Goal: Information Seeking & Learning: Learn about a topic

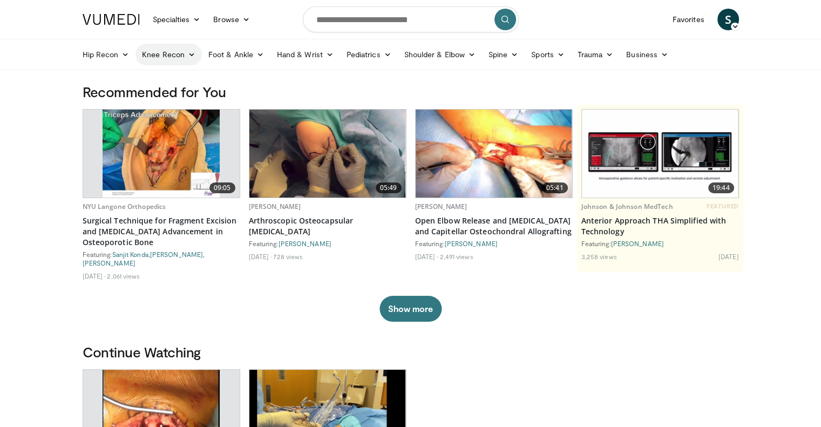
click at [190, 55] on icon at bounding box center [192, 55] width 8 height 8
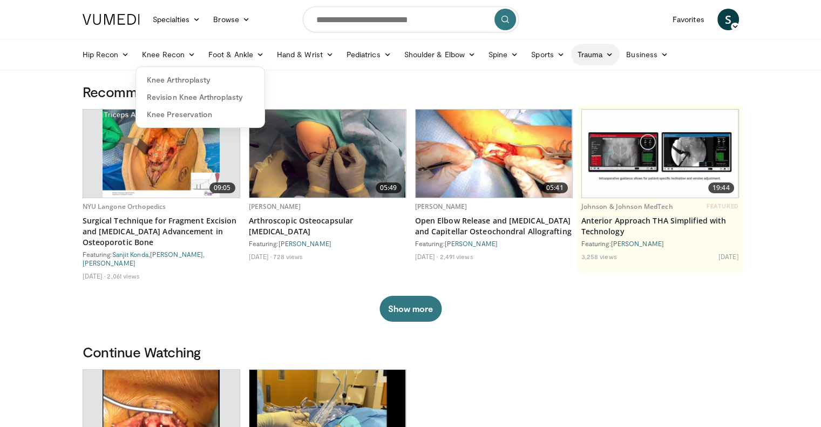
click at [594, 55] on link "Trauma" at bounding box center [595, 55] width 49 height 22
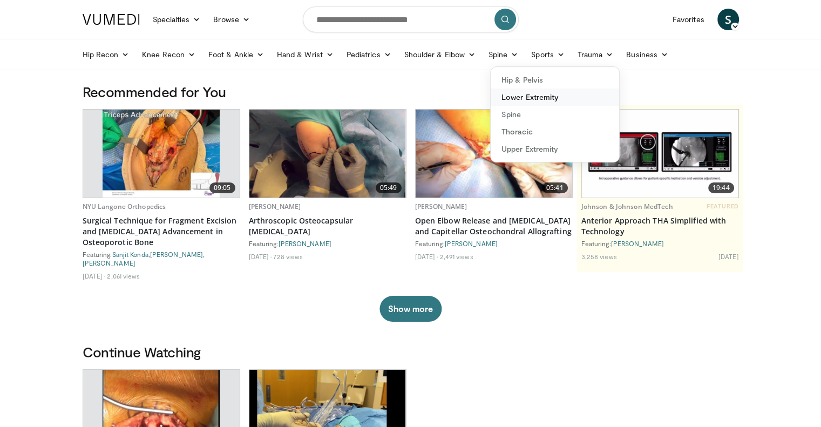
click at [567, 99] on link "Lower Extremity" at bounding box center [554, 96] width 128 height 17
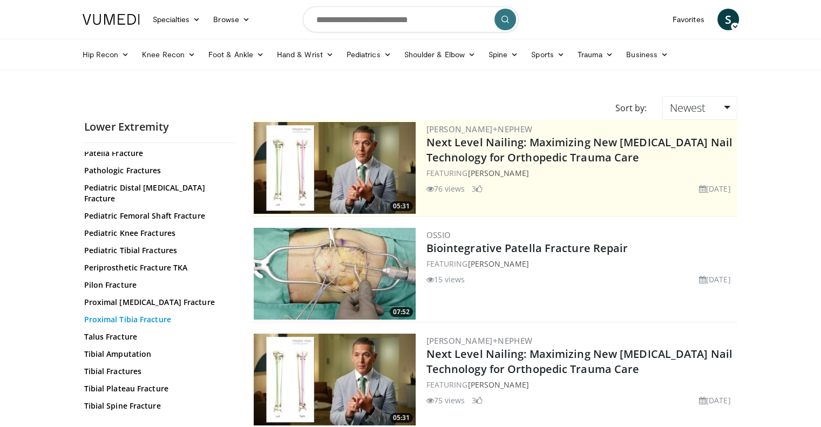
scroll to position [354, 0]
click at [145, 383] on link "Tibial Plateau Fracture" at bounding box center [157, 388] width 146 height 11
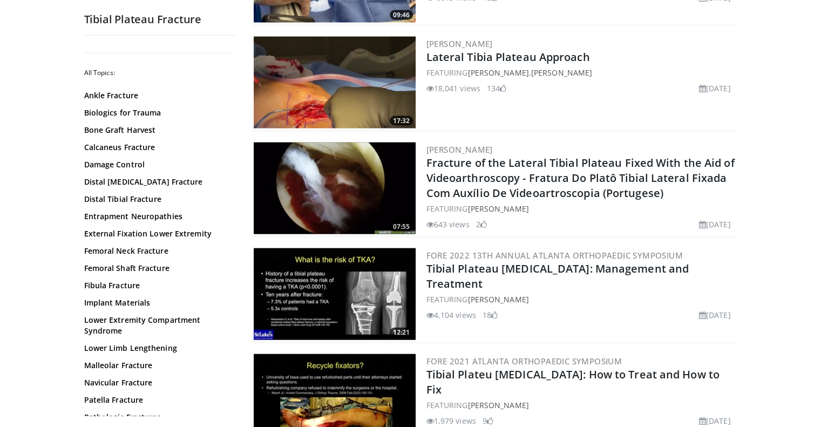
scroll to position [2428, 0]
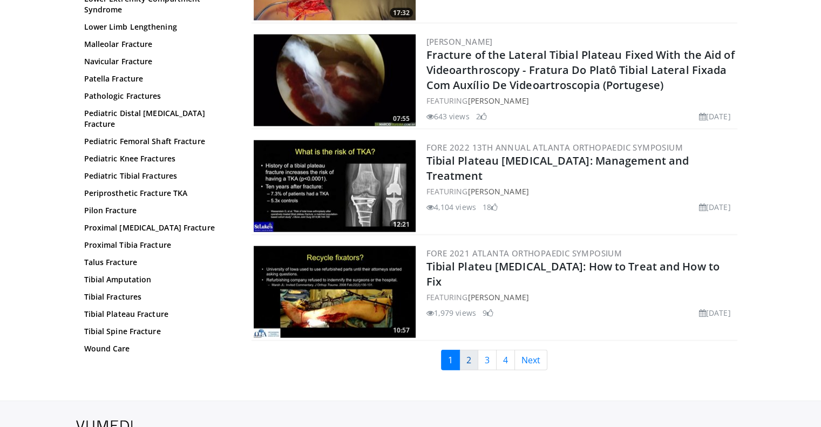
click at [475, 350] on link "2" at bounding box center [468, 360] width 19 height 21
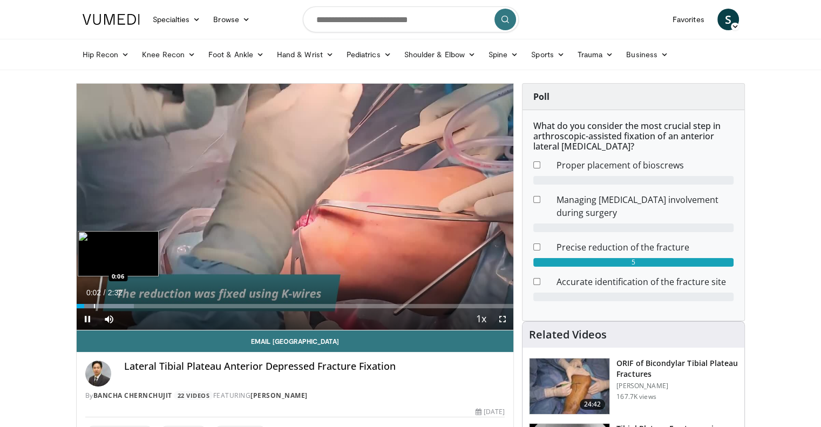
click at [92, 306] on div "Loaded : 13.13% 0:02 0:06" at bounding box center [295, 306] width 437 height 4
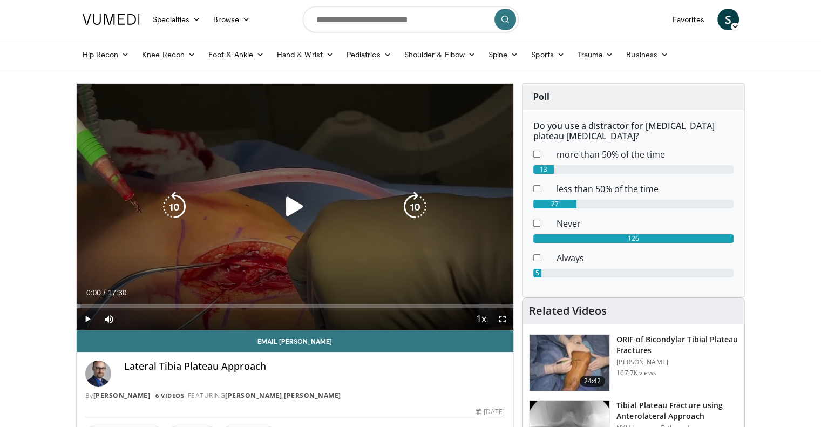
click at [286, 197] on icon "Video Player" at bounding box center [294, 207] width 30 height 30
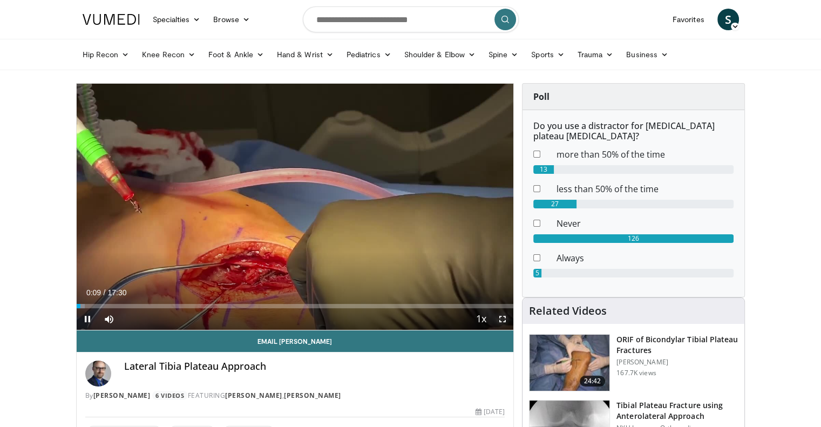
click at [507, 317] on span "Video Player" at bounding box center [503, 319] width 22 height 22
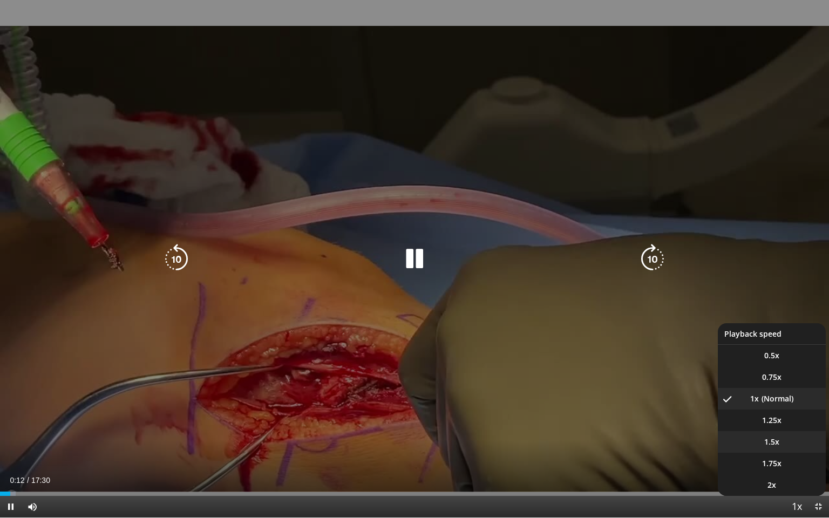
click at [775, 426] on span "1.5x" at bounding box center [771, 441] width 15 height 11
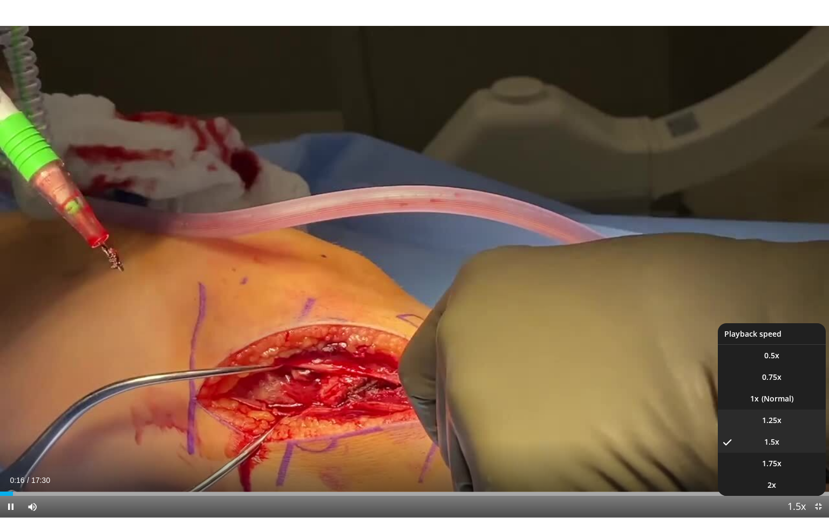
click at [784, 423] on li "1.25x" at bounding box center [772, 421] width 108 height 22
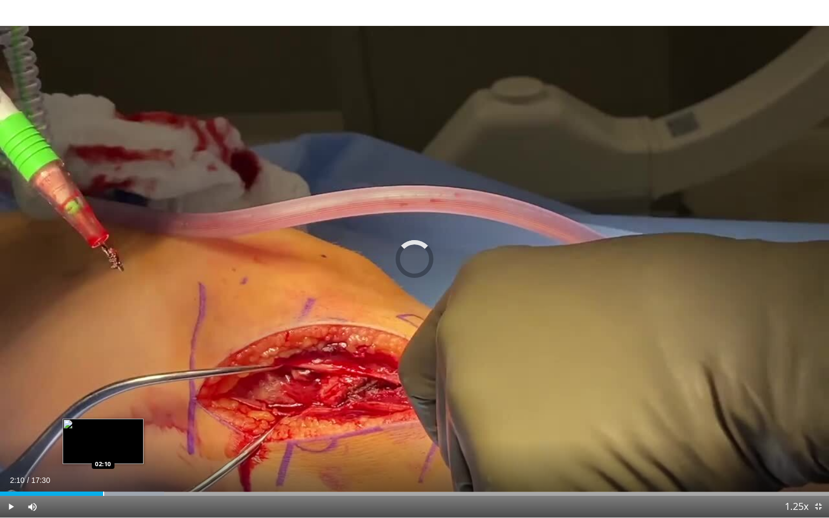
click at [103, 426] on div "Loaded : 19.81% 02:27 02:10" at bounding box center [414, 491] width 829 height 10
click at [99, 426] on div "Loaded : 19.81% 02:13 02:05" at bounding box center [414, 494] width 829 height 4
click at [94, 426] on div "Progress Bar" at bounding box center [94, 494] width 1 height 4
click at [105, 426] on div "Progress Bar" at bounding box center [105, 494] width 1 height 4
click at [99, 426] on div "02:13" at bounding box center [52, 494] width 105 height 4
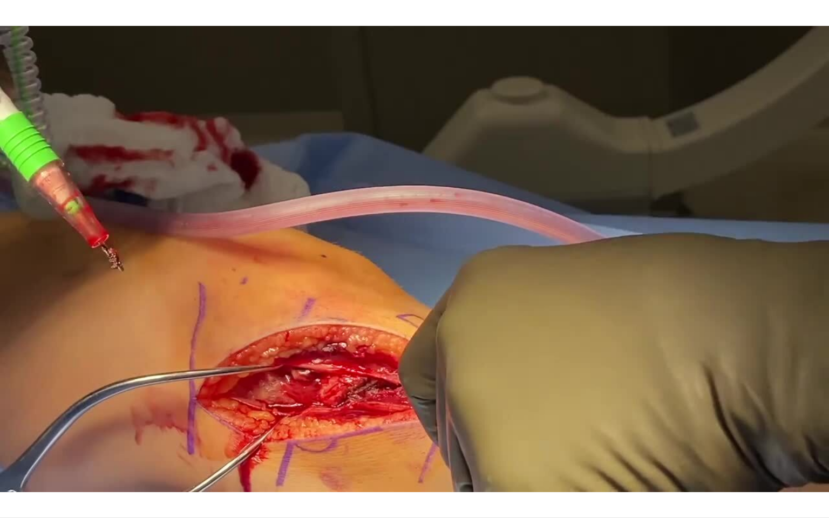
click at [98, 426] on div "10 seconds Tap to unmute" at bounding box center [414, 258] width 829 height 517
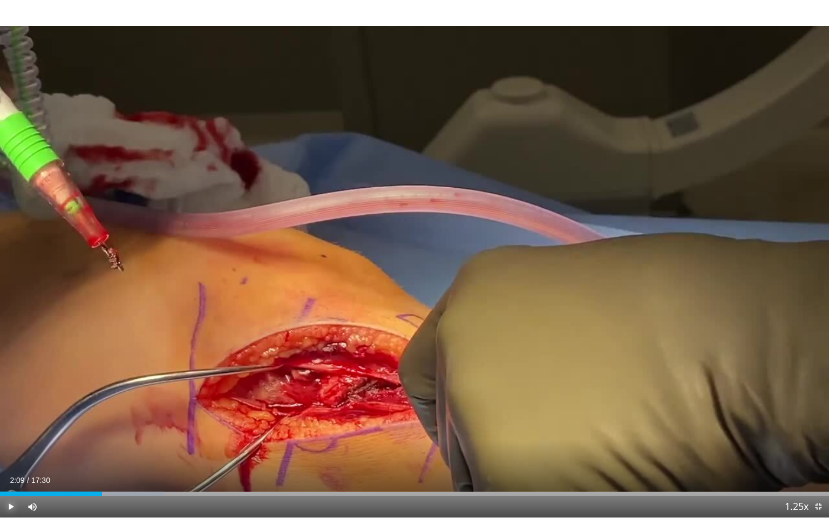
click at [14, 426] on span "Video Player" at bounding box center [11, 507] width 22 height 22
click at [88, 426] on div "Loaded : 19.81% 01:50 01:50" at bounding box center [414, 491] width 829 height 10
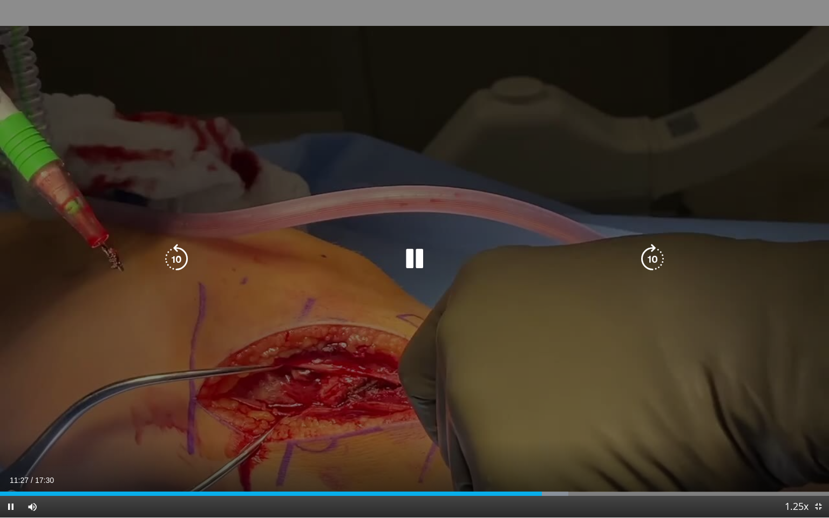
click at [671, 253] on div "10 seconds Tap to unmute" at bounding box center [414, 258] width 829 height 517
click at [645, 259] on icon "Video Player" at bounding box center [652, 259] width 30 height 30
click at [647, 259] on icon "Video Player" at bounding box center [652, 259] width 30 height 30
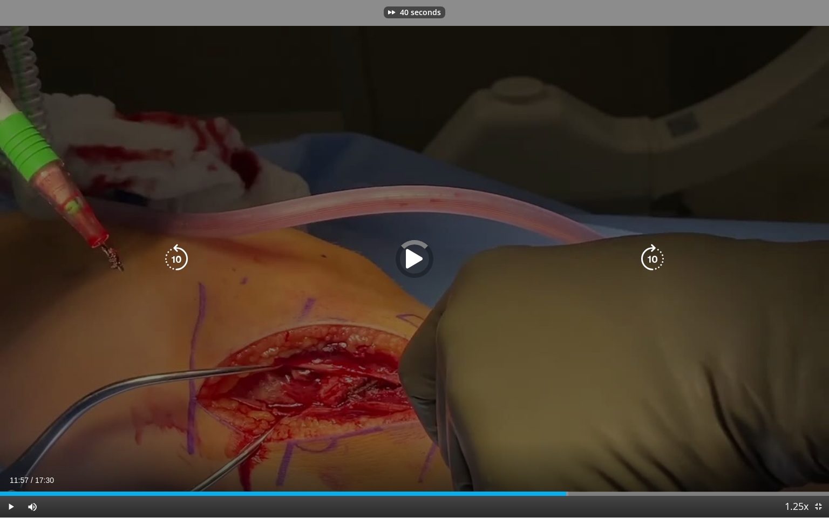
click at [647, 259] on icon "Video Player" at bounding box center [652, 259] width 30 height 30
click at [417, 260] on icon "Video Player" at bounding box center [414, 259] width 30 height 30
click at [647, 257] on icon "Video Player" at bounding box center [652, 259] width 30 height 30
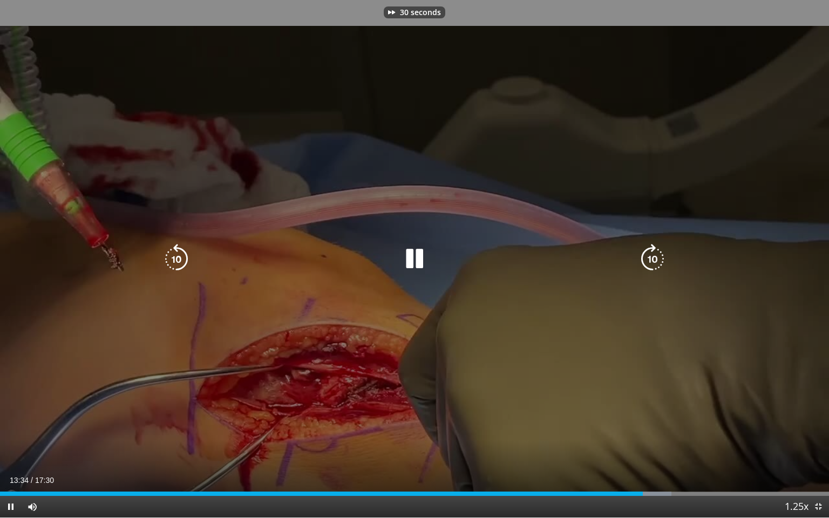
click at [647, 257] on icon "Video Player" at bounding box center [652, 259] width 30 height 30
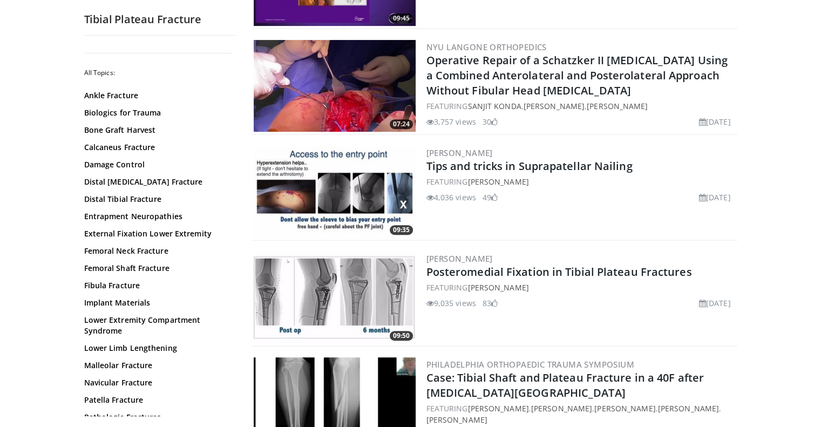
scroll to position [500, 0]
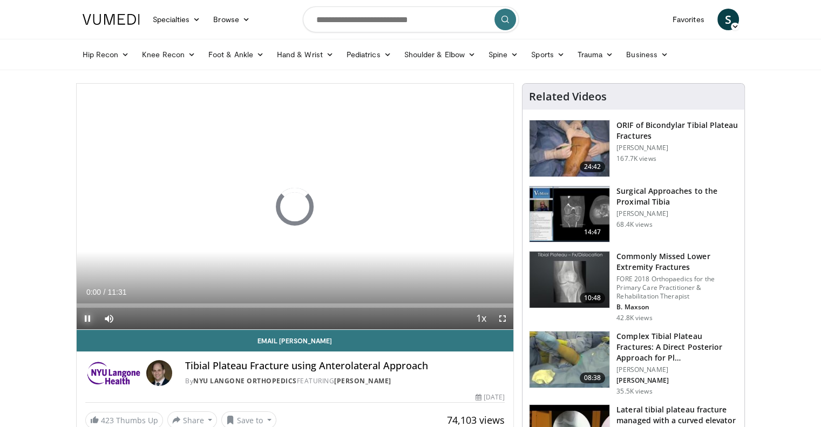
click at [84, 315] on span "Video Player" at bounding box center [88, 319] width 22 height 22
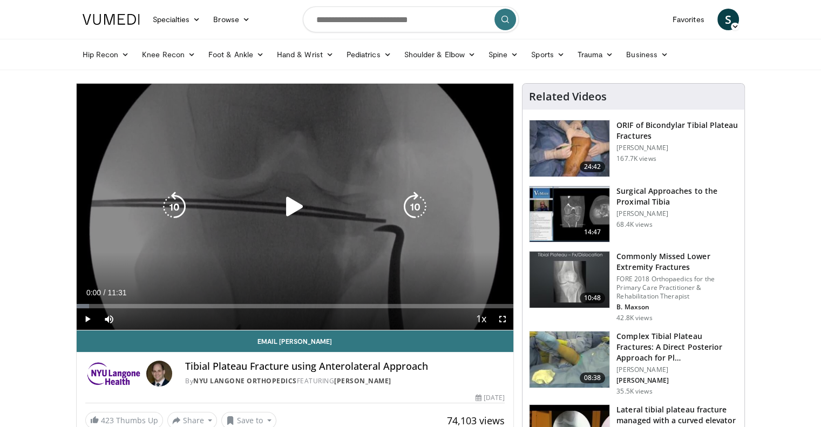
click at [290, 207] on icon "Video Player" at bounding box center [294, 207] width 30 height 30
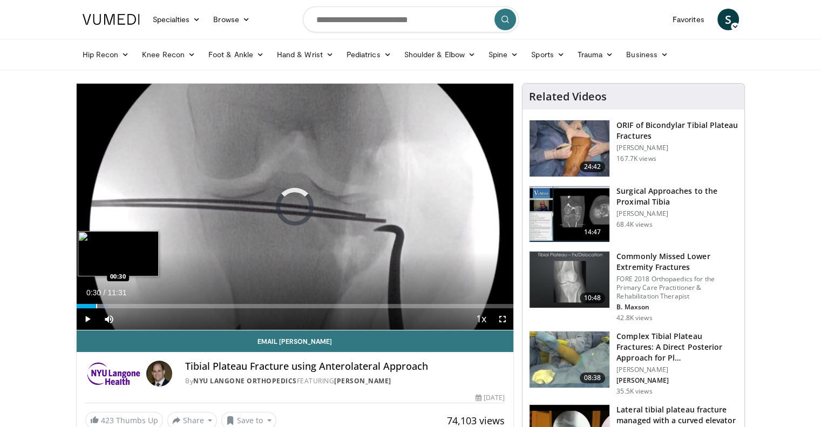
click at [96, 304] on div "Progress Bar" at bounding box center [96, 306] width 1 height 4
click at [122, 306] on div "Progress Bar" at bounding box center [122, 306] width 1 height 4
click at [120, 305] on div "Progress Bar" at bounding box center [120, 306] width 1 height 4
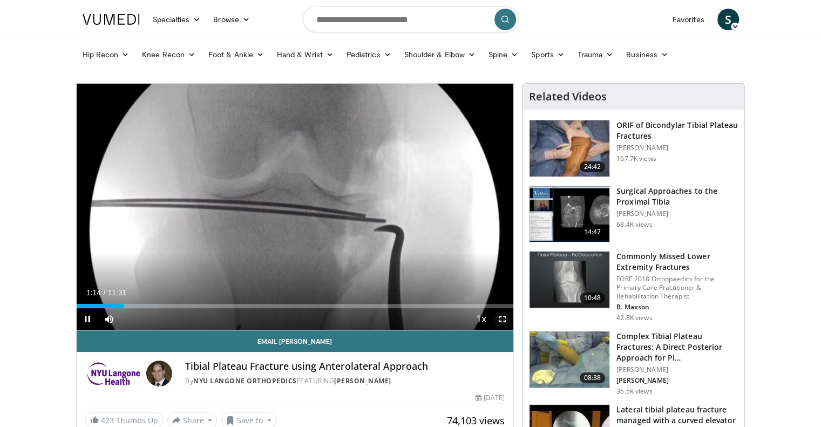
click at [501, 319] on span "Video Player" at bounding box center [503, 319] width 22 height 22
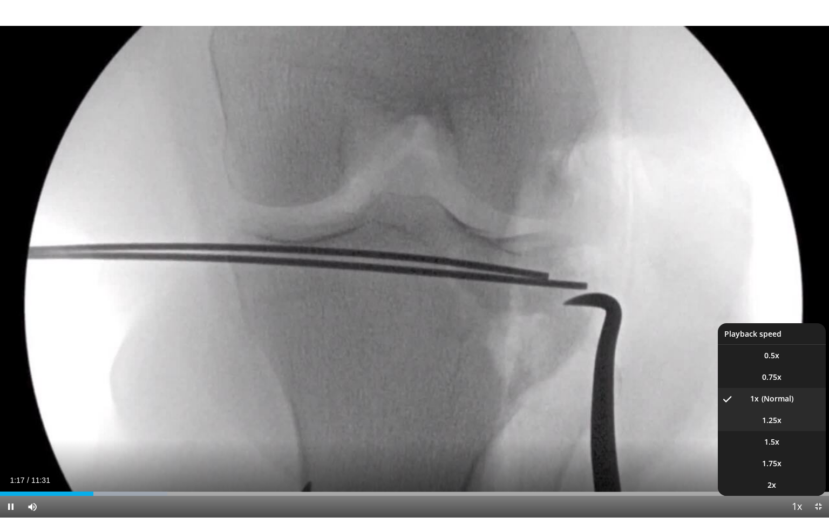
click at [767, 421] on span "1.25x" at bounding box center [771, 420] width 19 height 11
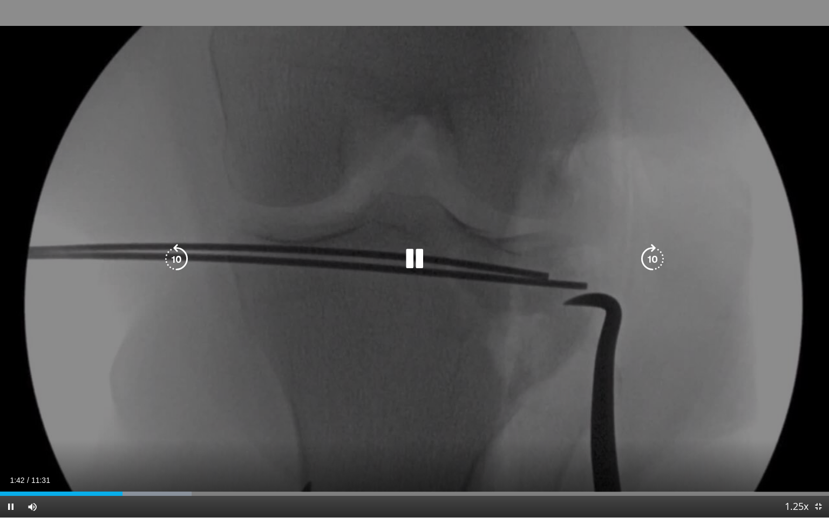
click at [747, 411] on div "10 seconds Tap to unmute" at bounding box center [414, 258] width 829 height 517
click at [747, 410] on div "10 seconds Tap to unmute" at bounding box center [414, 258] width 829 height 517
click at [414, 248] on icon "Video Player" at bounding box center [414, 259] width 30 height 30
click at [414, 257] on icon "Video Player" at bounding box center [414, 259] width 30 height 30
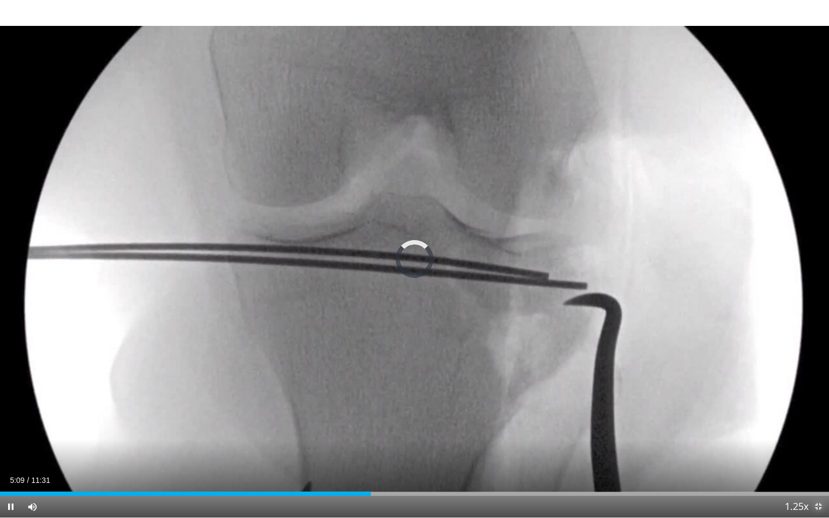
click at [816, 426] on span "Video Player" at bounding box center [818, 507] width 22 height 22
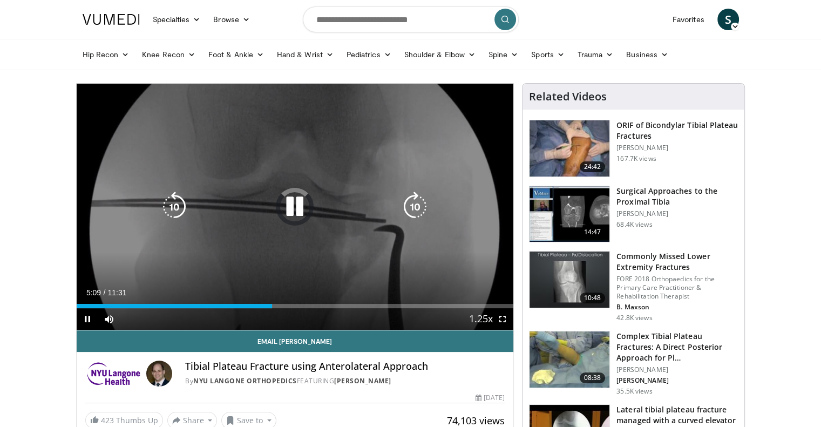
click at [297, 204] on icon "Video Player" at bounding box center [294, 207] width 30 height 30
click at [271, 213] on div "Video Player" at bounding box center [294, 207] width 262 height 22
click at [294, 208] on icon "Video Player" at bounding box center [294, 207] width 30 height 30
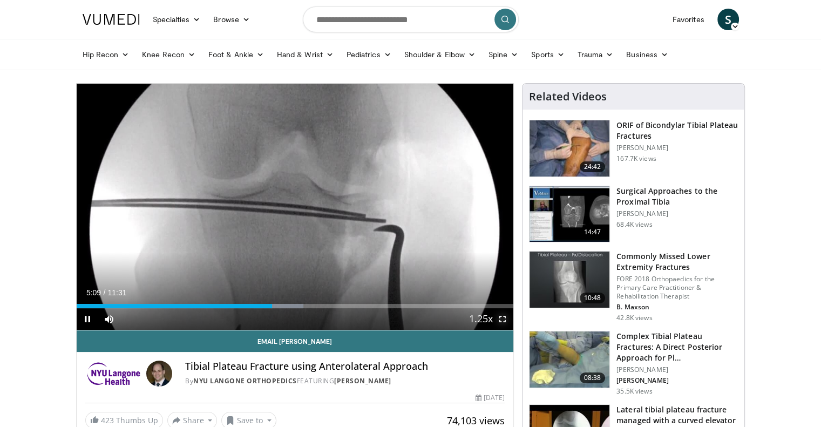
click at [503, 315] on span "Video Player" at bounding box center [503, 319] width 22 height 22
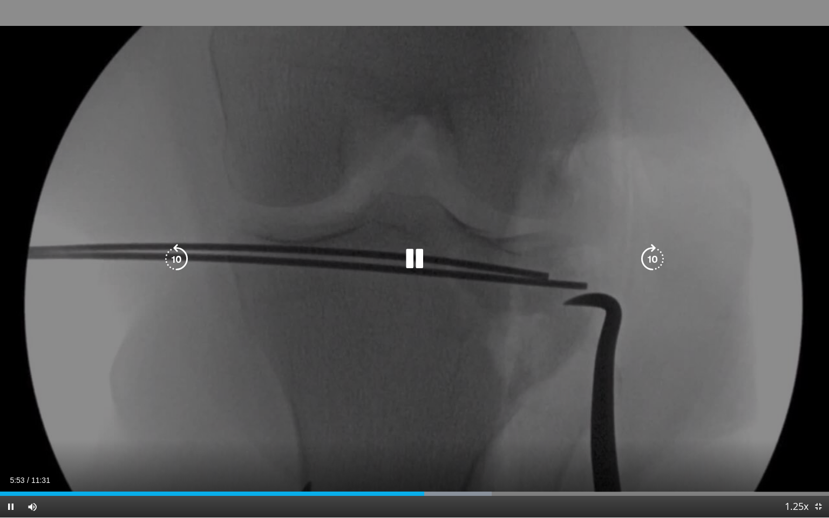
click at [421, 254] on icon "Video Player" at bounding box center [414, 259] width 30 height 30
click at [404, 254] on icon "Video Player" at bounding box center [414, 259] width 30 height 30
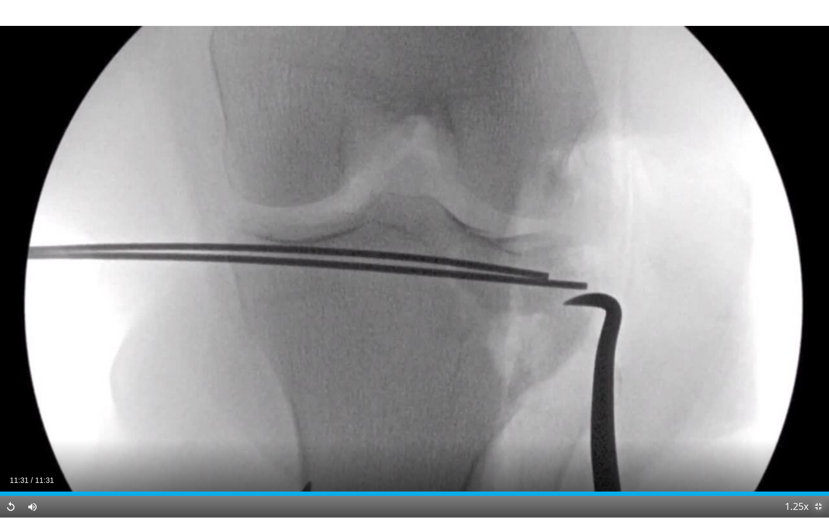
click at [812, 426] on span "Video Player" at bounding box center [818, 507] width 22 height 22
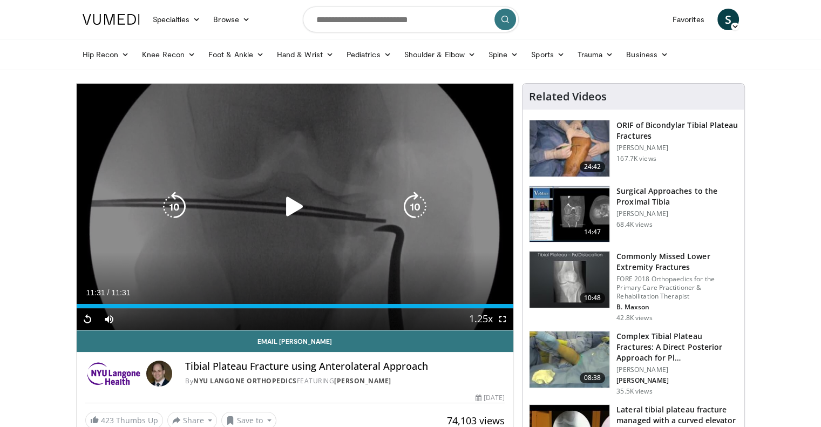
click at [299, 203] on icon "Video Player" at bounding box center [294, 207] width 30 height 30
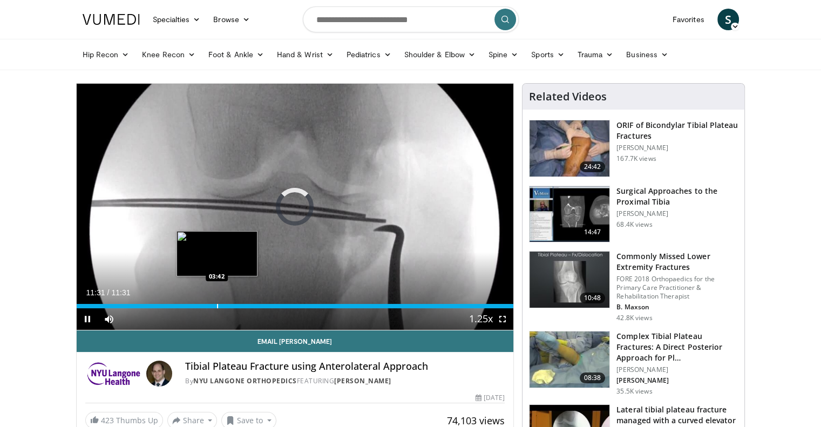
click at [217, 304] on div "Progress Bar" at bounding box center [217, 306] width 1 height 4
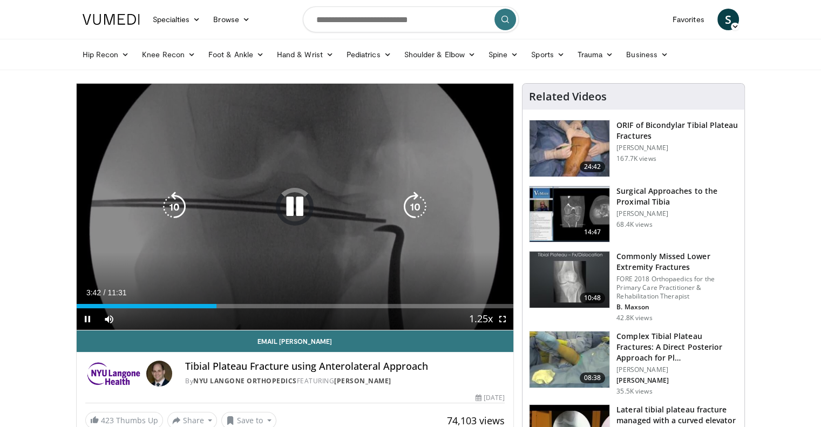
scroll to position [108, 0]
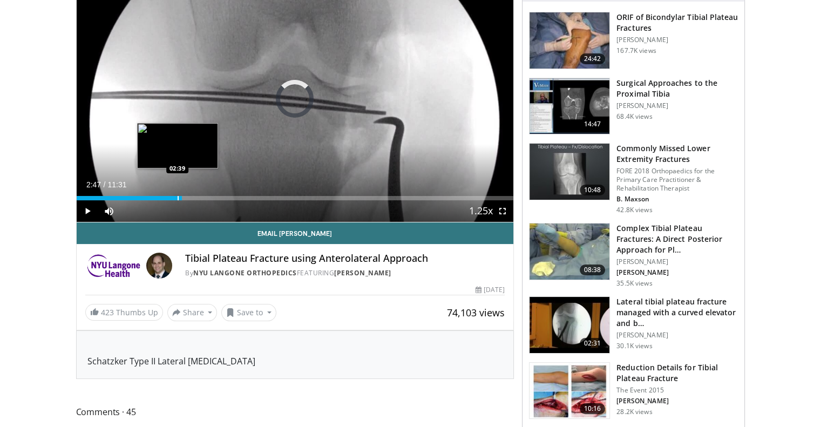
click at [181, 196] on div "02:47" at bounding box center [130, 198] width 106 height 4
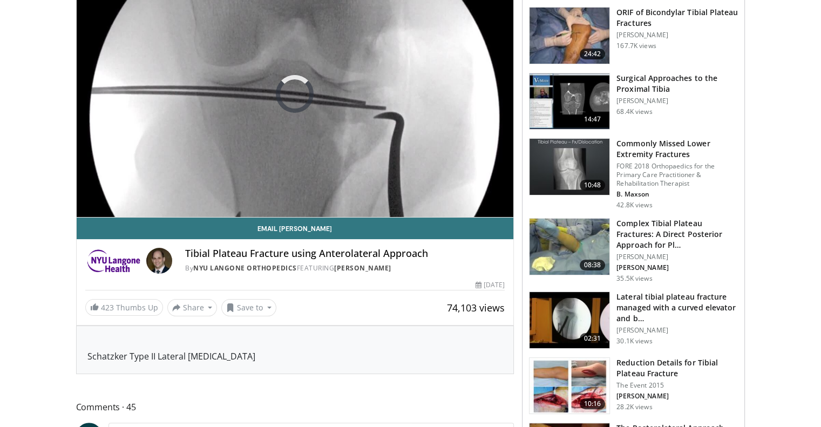
scroll to position [0, 0]
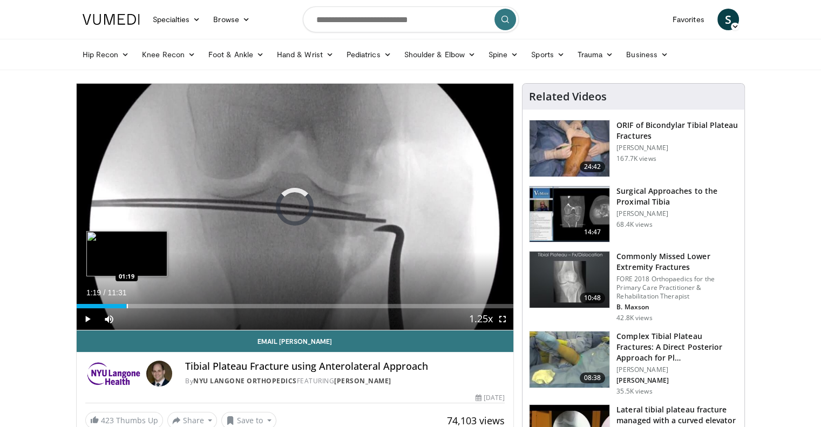
click at [126, 302] on div "Loaded : 0.00% 02:47 01:19" at bounding box center [295, 303] width 437 height 10
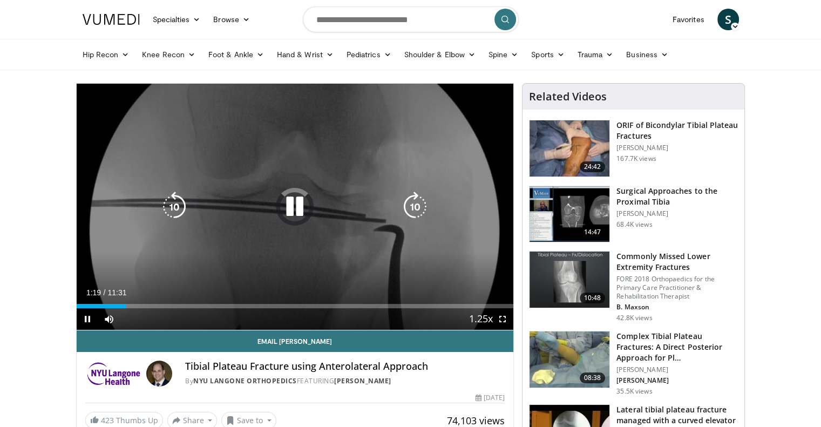
click at [287, 210] on icon "Video Player" at bounding box center [294, 207] width 30 height 30
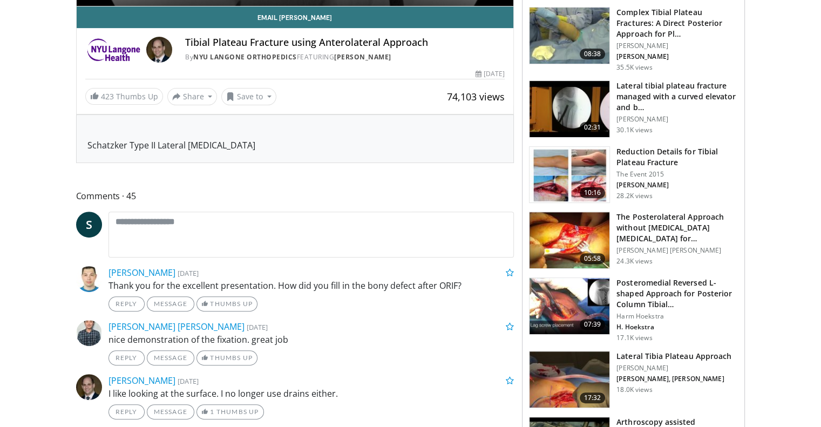
scroll to position [216, 0]
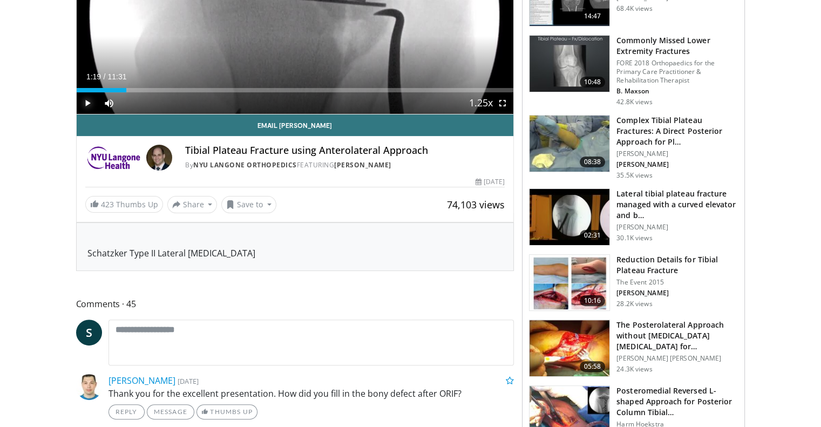
click at [92, 101] on span "Video Player" at bounding box center [88, 103] width 22 height 22
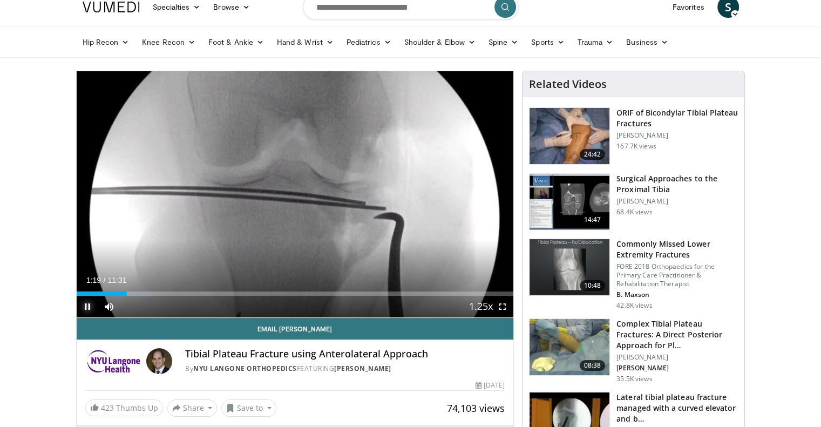
scroll to position [0, 0]
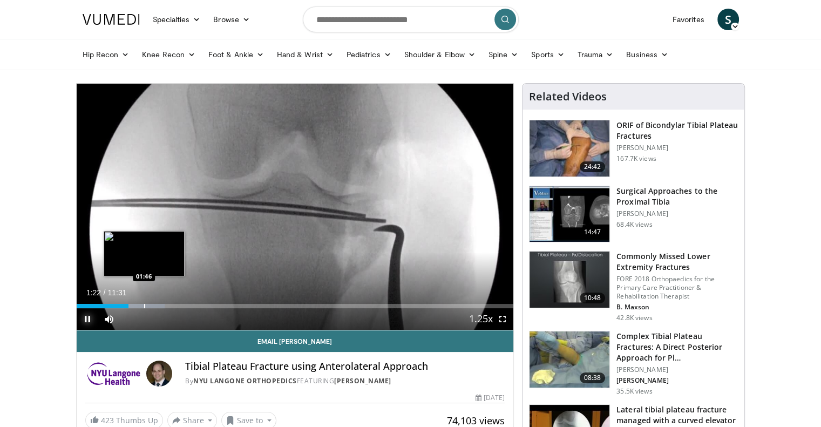
click at [144, 304] on div "Progress Bar" at bounding box center [144, 306] width 1 height 4
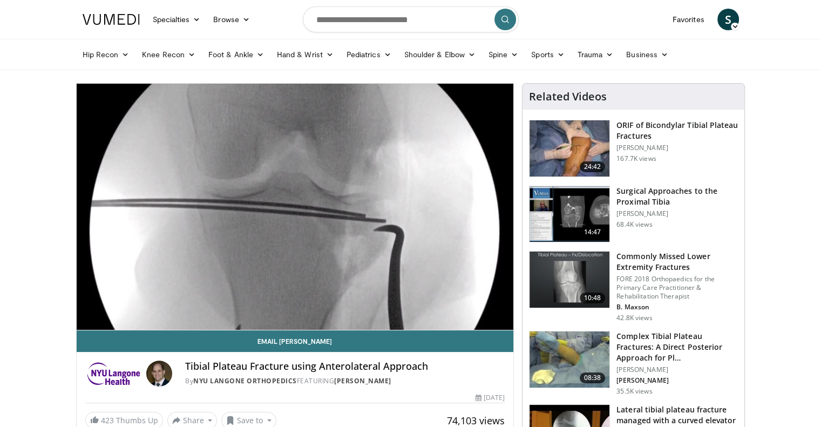
click at [159, 304] on div "10 seconds Tap to unmute" at bounding box center [295, 207] width 437 height 246
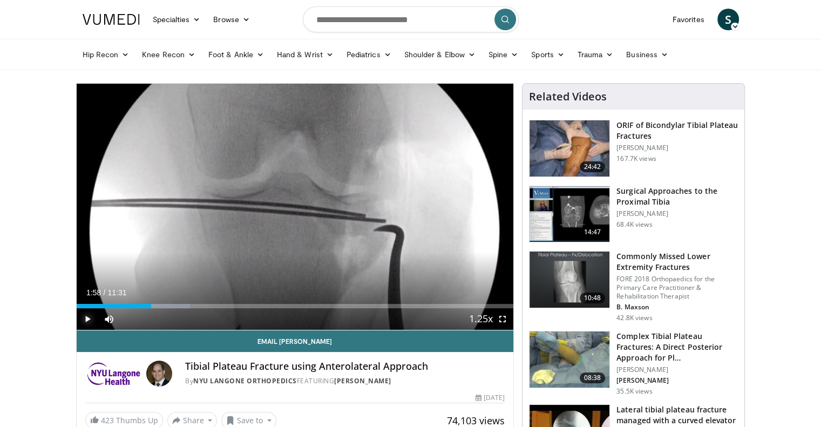
click at [88, 315] on span "Video Player" at bounding box center [88, 319] width 22 height 22
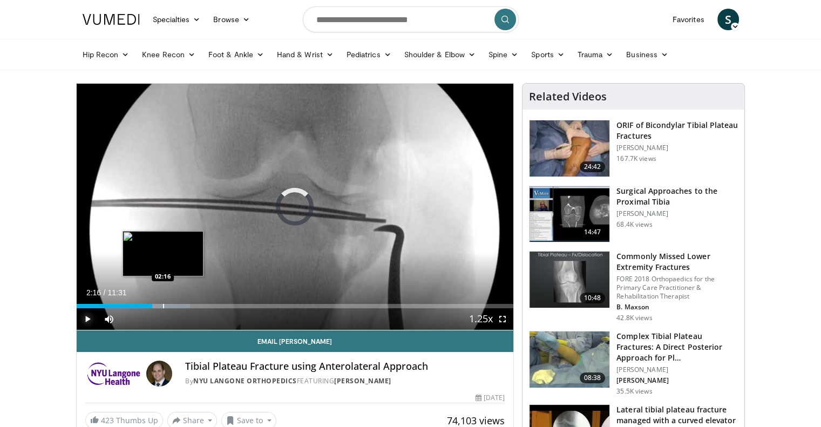
click at [163, 305] on div "Progress Bar" at bounding box center [163, 306] width 1 height 4
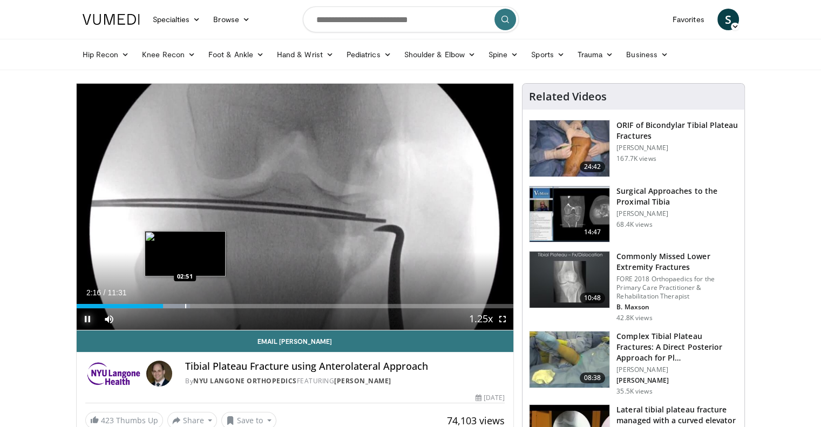
click at [185, 303] on div "Loaded : 25.98% 02:16 02:51" at bounding box center [295, 303] width 437 height 10
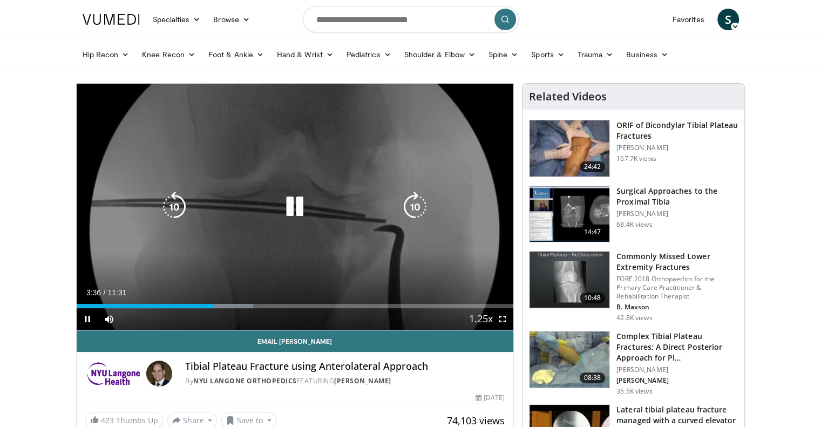
click at [296, 210] on icon "Video Player" at bounding box center [294, 207] width 30 height 30
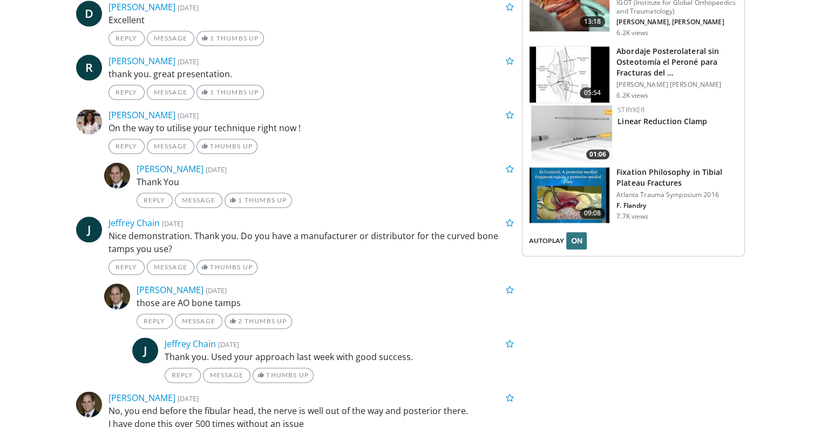
scroll to position [1295, 0]
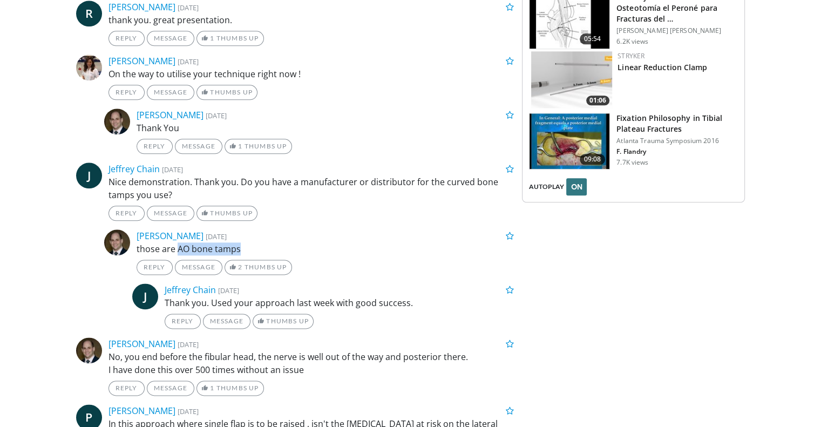
drag, startPoint x: 239, startPoint y: 245, endPoint x: 177, endPoint y: 247, distance: 62.1
click at [177, 247] on p "those are AO bone tamps" at bounding box center [326, 248] width 378 height 13
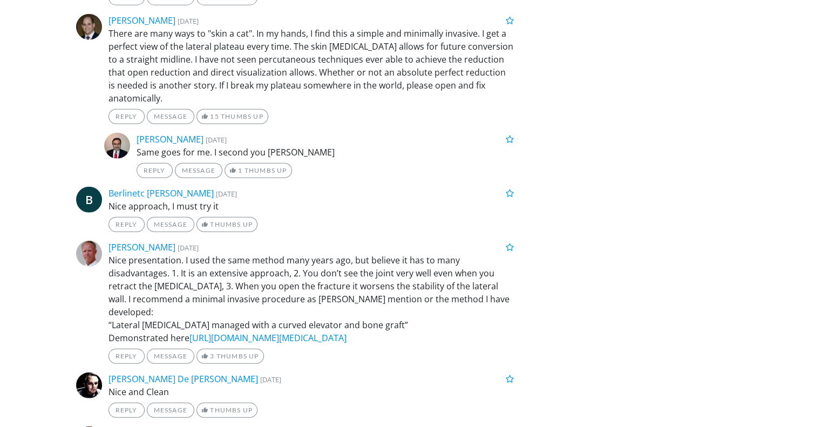
scroll to position [2806, 0]
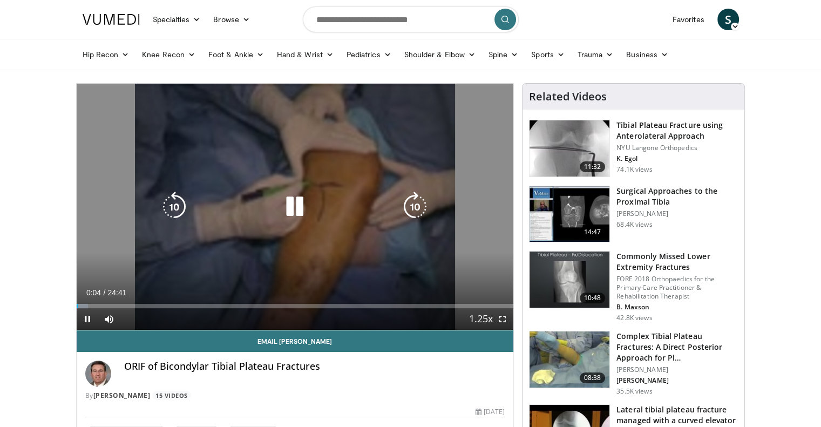
click at [291, 199] on icon "Video Player" at bounding box center [294, 207] width 30 height 30
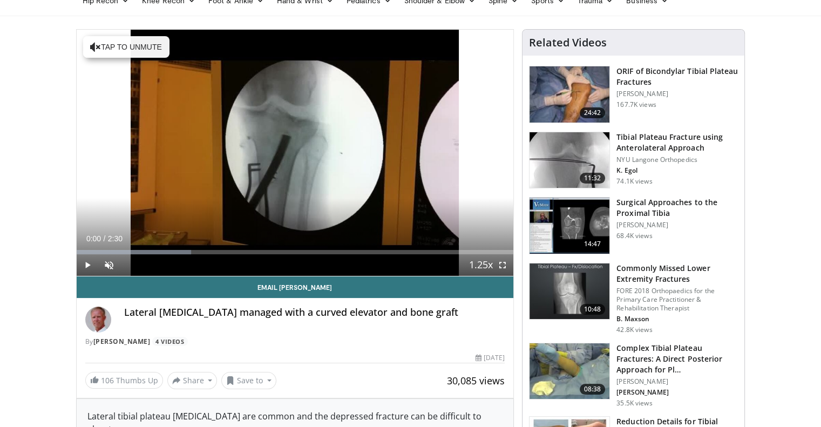
scroll to position [54, 0]
click at [85, 265] on span "Video Player" at bounding box center [88, 265] width 22 height 22
click at [110, 263] on span "Video Player" at bounding box center [109, 265] width 22 height 22
click at [140, 266] on div "56%" at bounding box center [137, 265] width 31 height 4
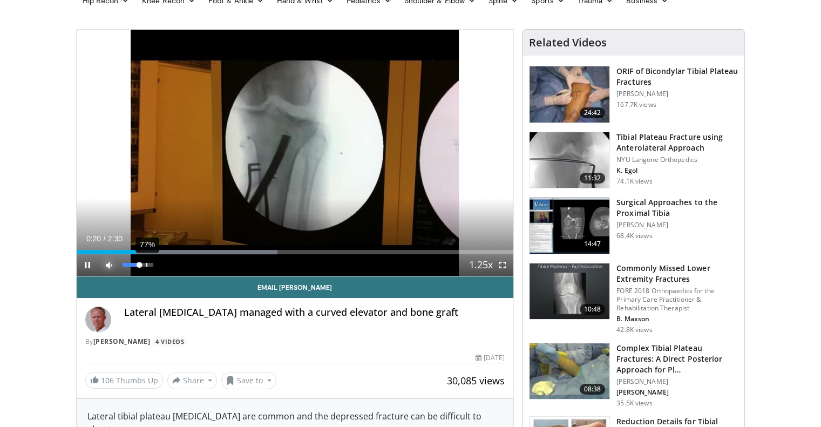
click at [145, 264] on div "77%" at bounding box center [137, 265] width 31 height 4
click at [149, 264] on div "88%" at bounding box center [137, 265] width 31 height 4
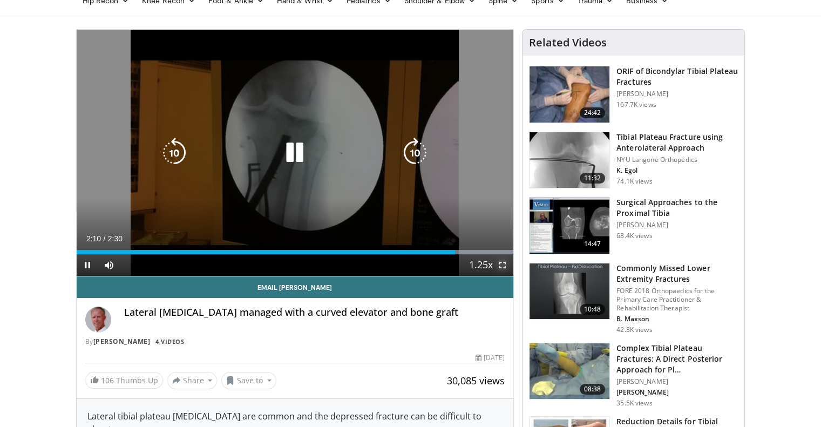
drag, startPoint x: 506, startPoint y: 261, endPoint x: 506, endPoint y: 326, distance: 65.3
click at [506, 261] on span "Video Player" at bounding box center [503, 265] width 22 height 22
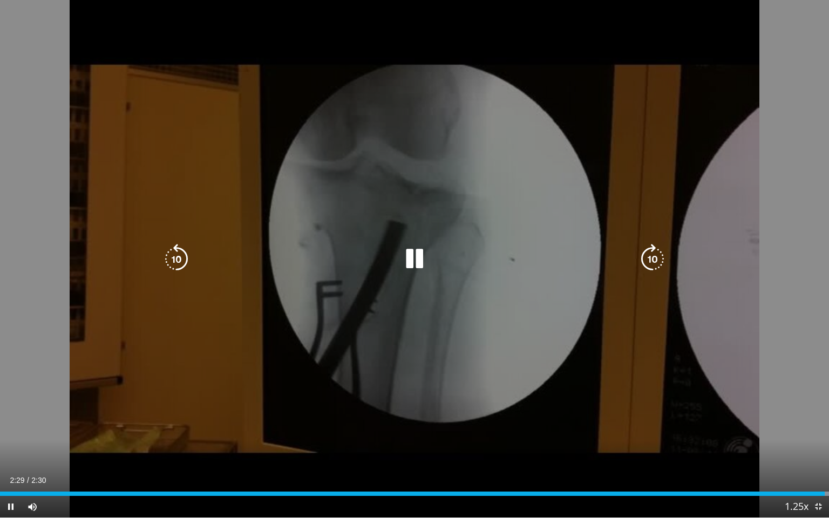
click at [176, 264] on icon "Video Player" at bounding box center [176, 259] width 30 height 30
click at [414, 255] on icon "Video Player" at bounding box center [414, 259] width 30 height 30
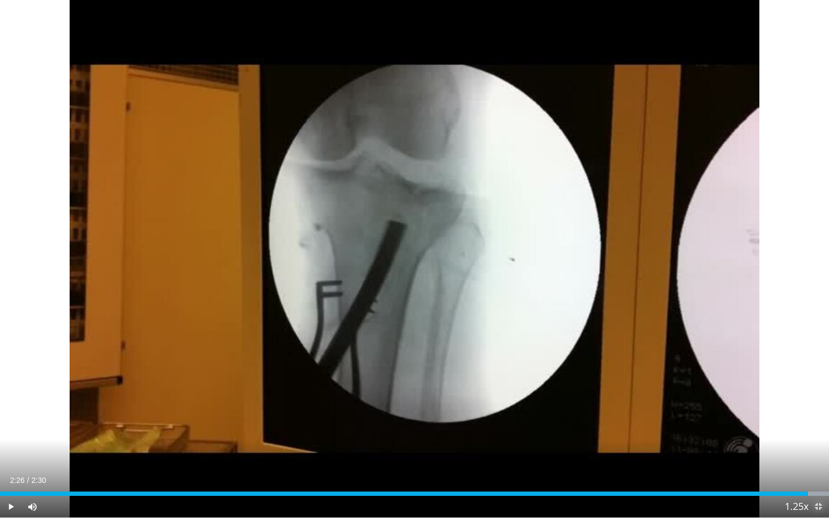
click at [822, 426] on span "Video Player" at bounding box center [818, 507] width 22 height 22
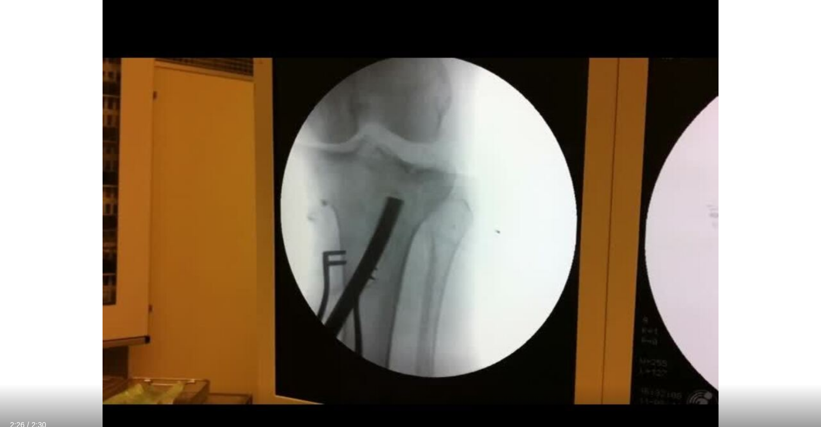
scroll to position [917, 0]
